Goal: Information Seeking & Learning: Check status

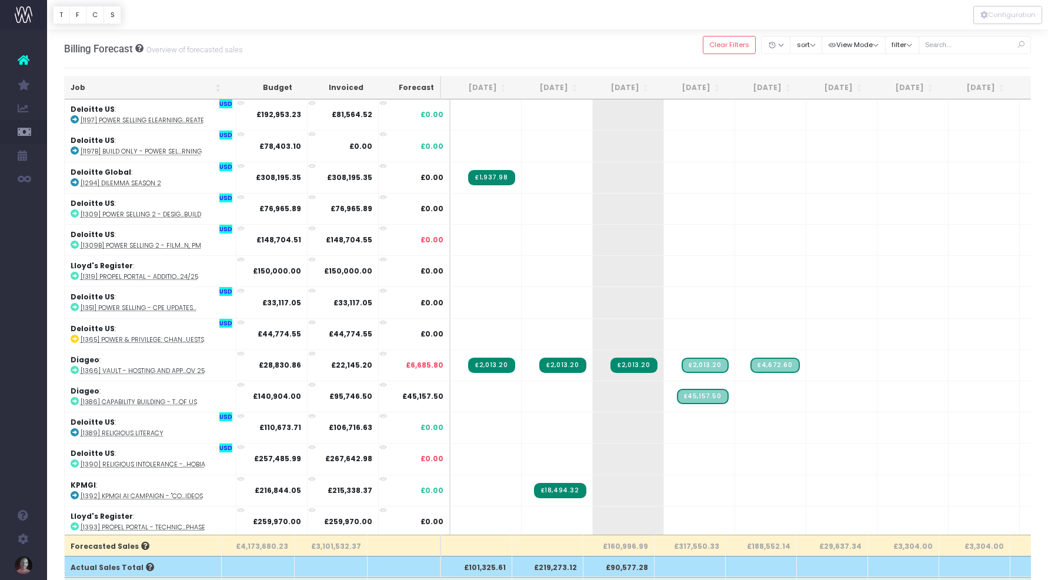
scroll to position [999, 0]
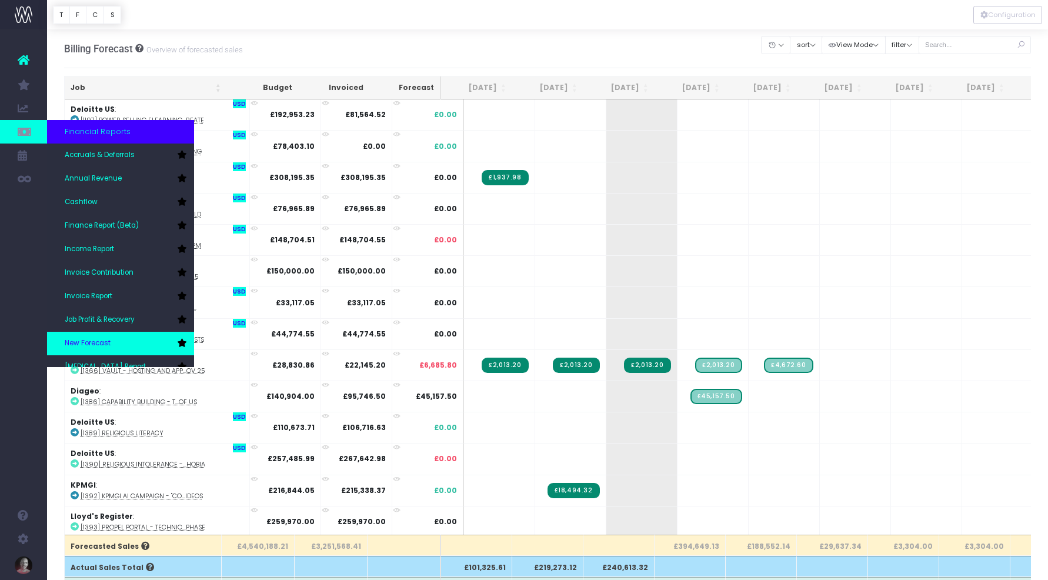
click at [81, 339] on span "New Forecast" at bounding box center [88, 343] width 46 height 11
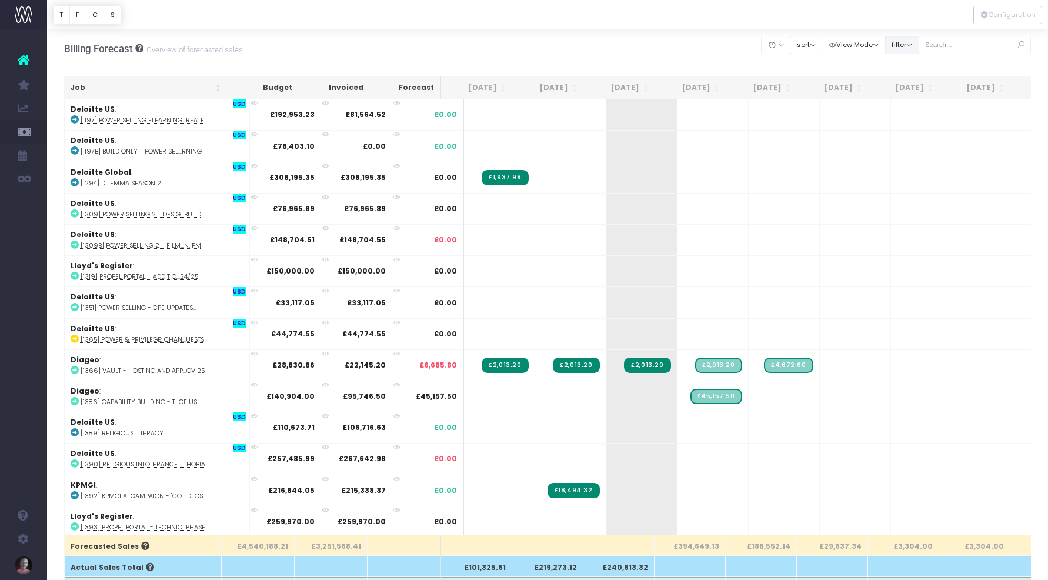
click at [919, 43] on button "filter" at bounding box center [902, 45] width 34 height 18
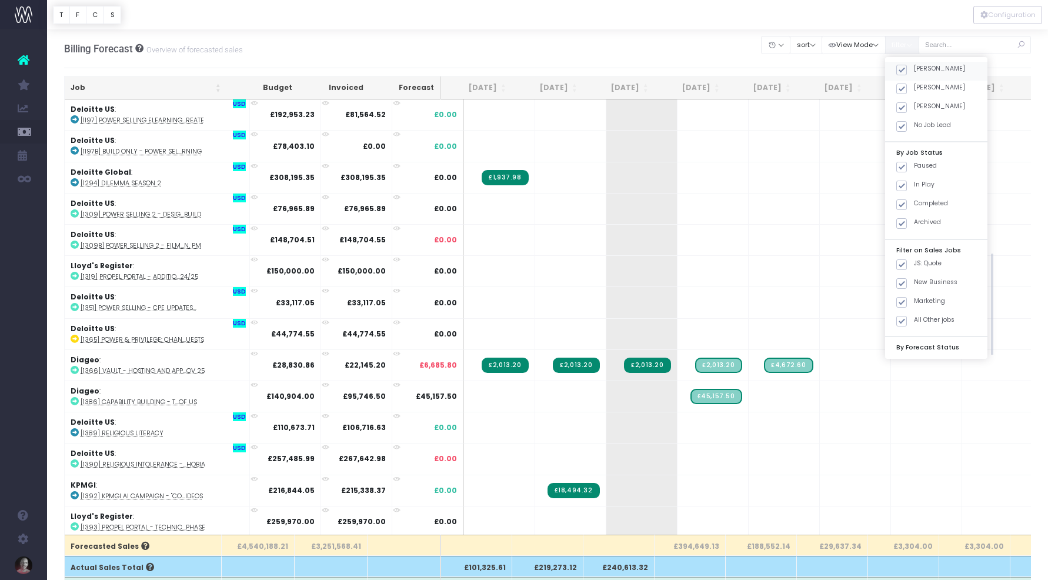
scroll to position [335, 0]
click at [907, 148] on span at bounding box center [901, 148] width 11 height 11
click at [914, 148] on input "JS: Quote" at bounding box center [918, 147] width 8 height 8
checkbox input "false"
click at [907, 169] on span at bounding box center [901, 167] width 11 height 11
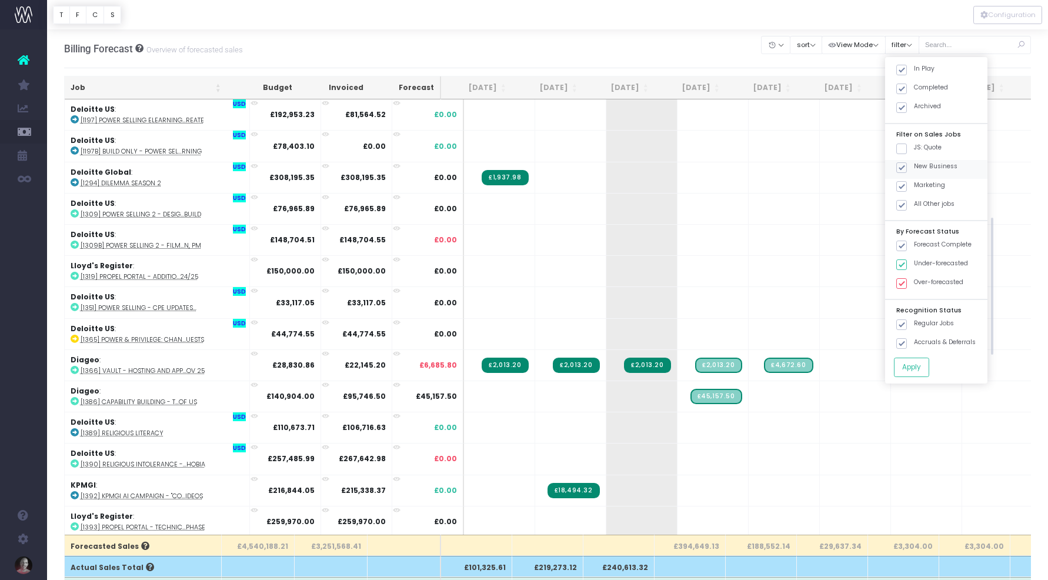
click at [914, 169] on input "New Business" at bounding box center [918, 166] width 8 height 8
checkbox input "false"
click at [907, 184] on span at bounding box center [901, 186] width 11 height 11
click at [914, 184] on input "Marketing" at bounding box center [918, 185] width 8 height 8
checkbox input "false"
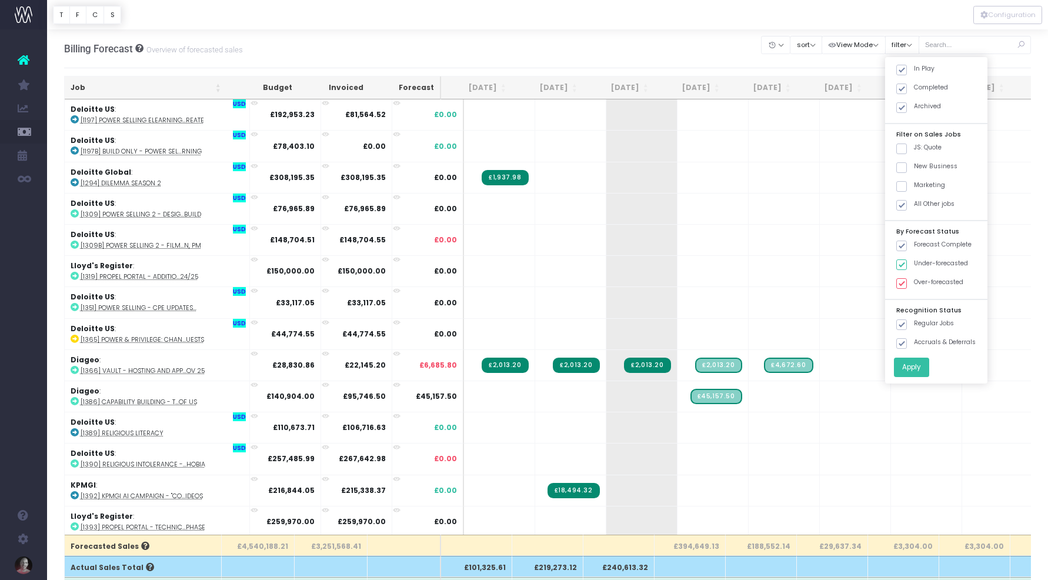
click at [925, 366] on button "Apply" at bounding box center [911, 367] width 35 height 19
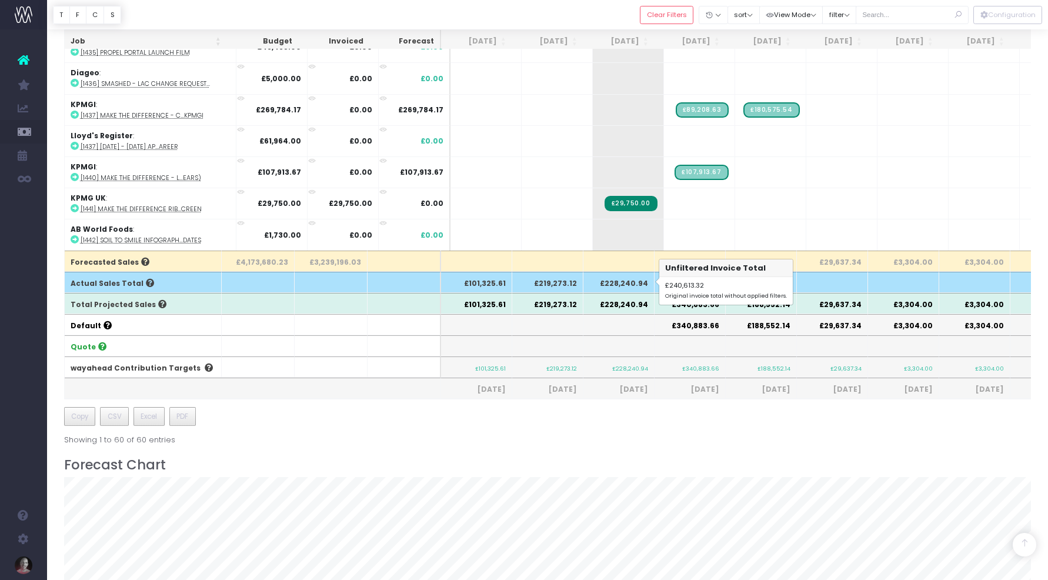
scroll to position [267, 0]
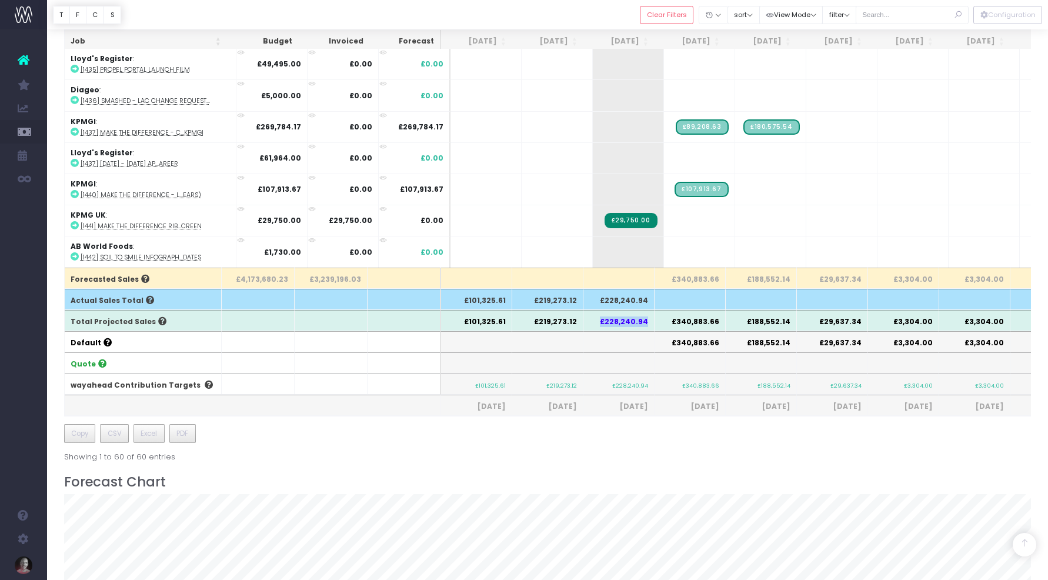
drag, startPoint x: 647, startPoint y: 324, endPoint x: 604, endPoint y: 324, distance: 43.5
click at [604, 324] on th "£228,240.94" at bounding box center [618, 320] width 71 height 21
copy th "£228,240.94"
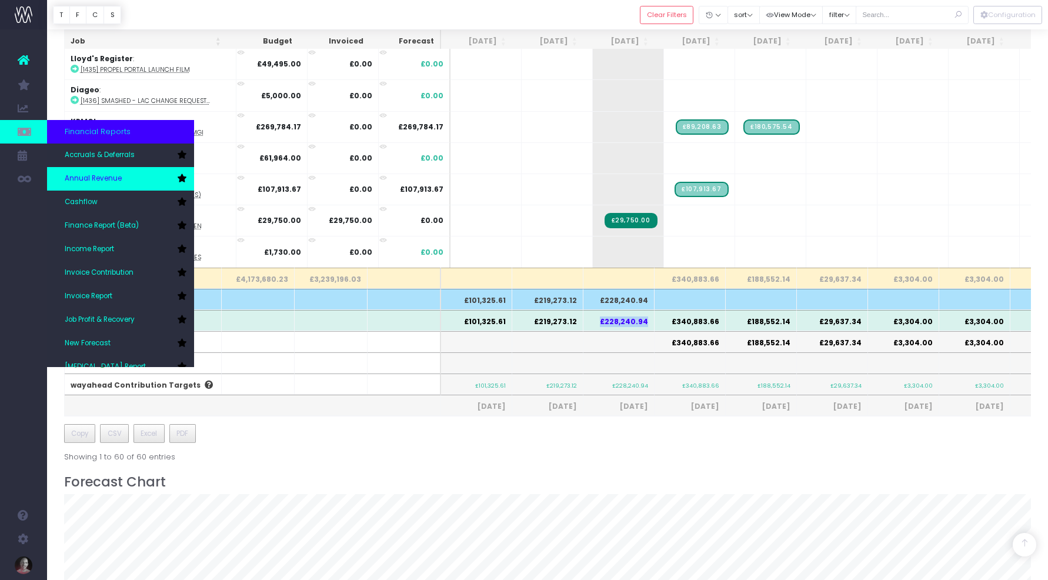
click at [103, 181] on span "Annual Revenue" at bounding box center [93, 178] width 57 height 11
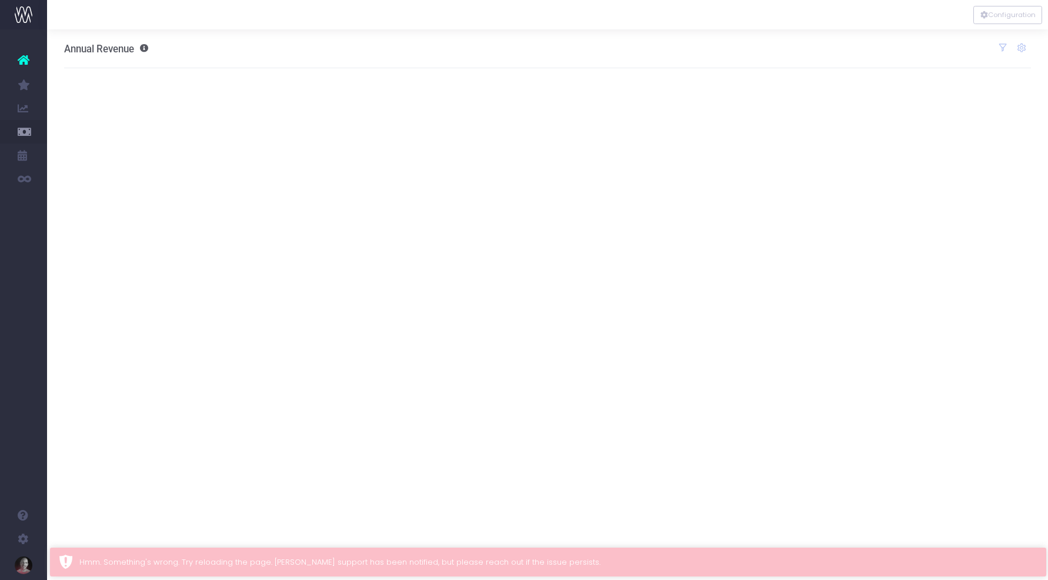
click at [28, 61] on icon at bounding box center [24, 59] width 12 height 15
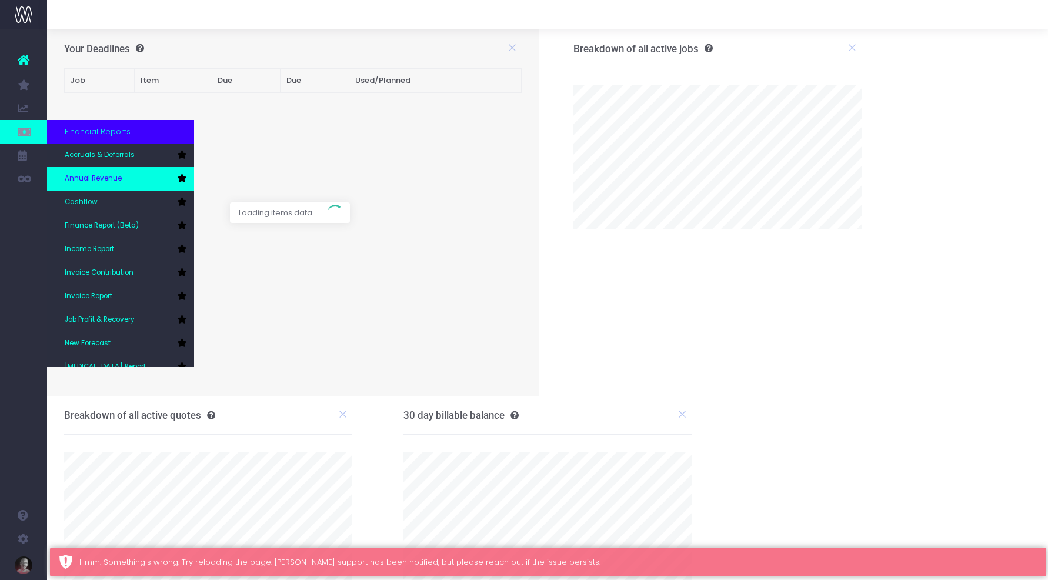
click at [79, 179] on span "Annual Revenue" at bounding box center [93, 178] width 57 height 11
